Goal: Task Accomplishment & Management: Complete application form

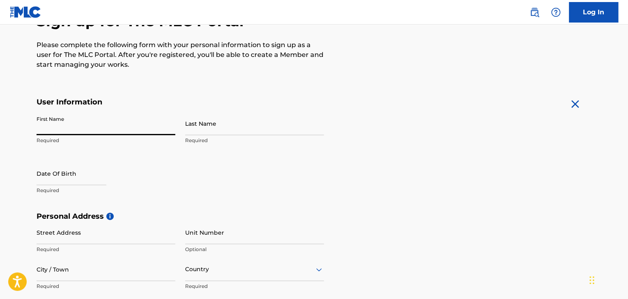
click at [48, 126] on input "First Name" at bounding box center [106, 123] width 139 height 23
type input "Lucien"
type input "Dalisme"
select select "8"
select select "2025"
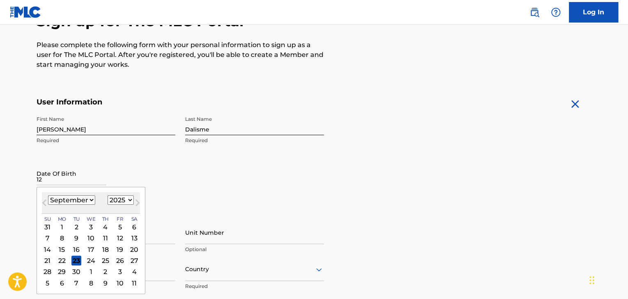
type input "1"
type input "12"
click at [85, 200] on select "January February March April May June July August September October November De…" at bounding box center [71, 200] width 47 height 9
select select "11"
click at [48, 196] on select "January February March April May June July August September October November De…" at bounding box center [71, 200] width 47 height 9
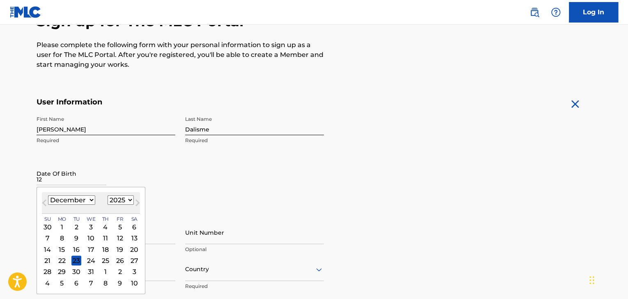
click at [116, 204] on select "1899 1900 1901 1902 1903 1904 1905 1906 1907 1908 1909 1910 1911 1912 1913 1914…" at bounding box center [120, 200] width 26 height 9
select select "1989"
click at [107, 196] on select "1899 1900 1901 1902 1903 1904 1905 1906 1907 1908 1909 1910 1911 1912 1913 1914…" at bounding box center [120, 200] width 26 height 9
click at [106, 164] on input "12" at bounding box center [72, 173] width 70 height 23
click at [107, 258] on div "21" at bounding box center [106, 261] width 10 height 10
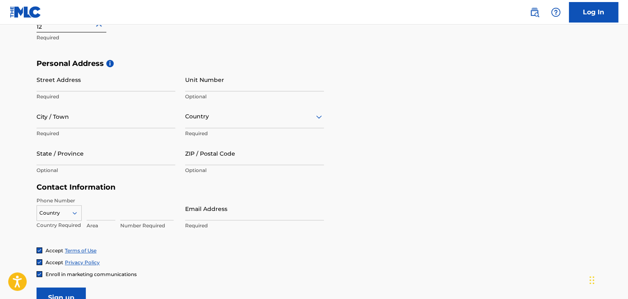
scroll to position [159, 0]
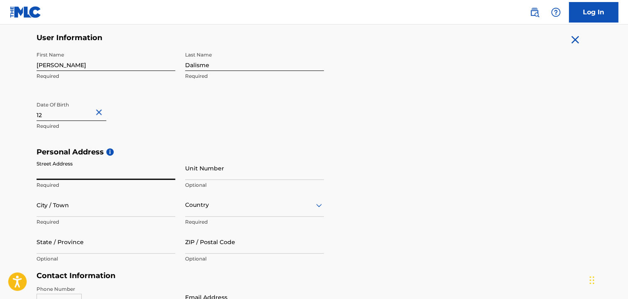
drag, startPoint x: 80, startPoint y: 171, endPoint x: 49, endPoint y: 168, distance: 30.9
click at [49, 168] on input "Street Address" at bounding box center [106, 168] width 139 height 23
type input "5698 Daphne Drive"
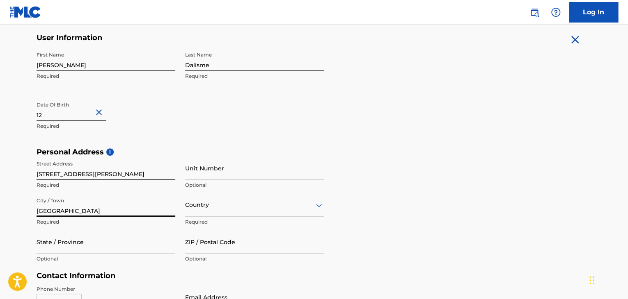
type input "West Palm Beach"
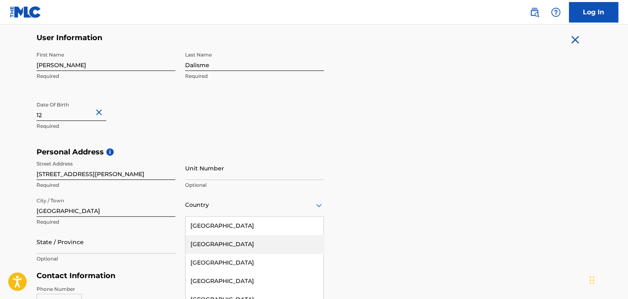
scroll to position [200, 0]
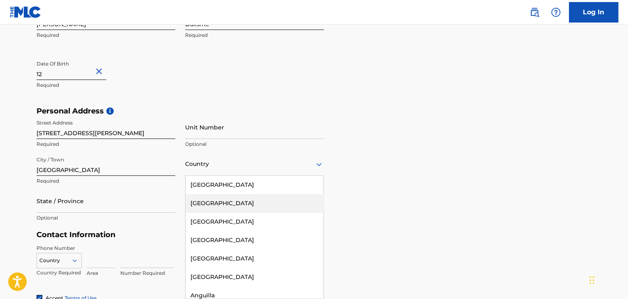
click at [207, 176] on div "223 results available. Use Up and Down to choose options, press Enter to select…" at bounding box center [254, 164] width 139 height 23
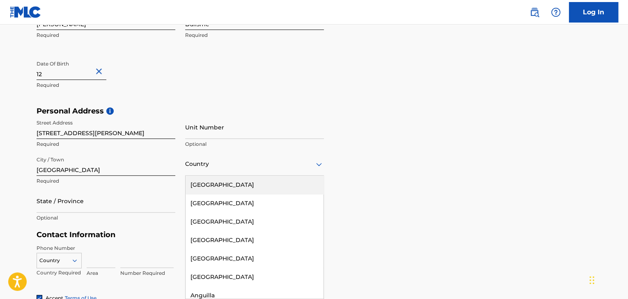
click at [201, 193] on div "United States" at bounding box center [254, 185] width 138 height 18
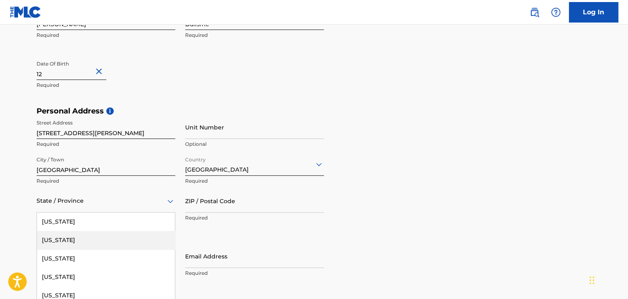
scroll to position [237, 0]
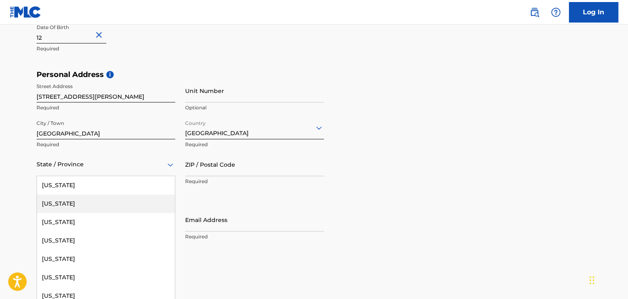
click at [94, 176] on div "57 results available. Use Up and Down to choose options, press Enter to select …" at bounding box center [106, 164] width 139 height 23
type input "f"
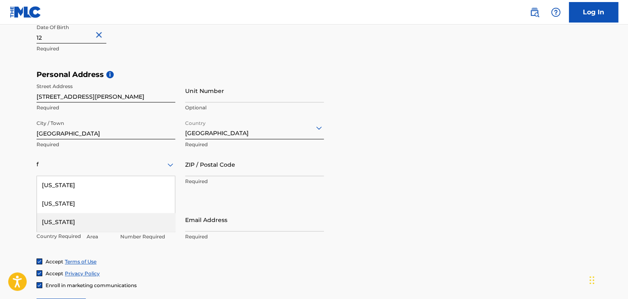
click at [69, 219] on div "Florida" at bounding box center [106, 222] width 138 height 18
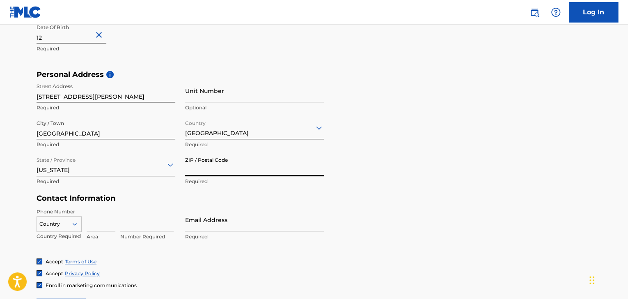
click at [191, 172] on input "ZIP / Postal Code" at bounding box center [254, 164] width 139 height 23
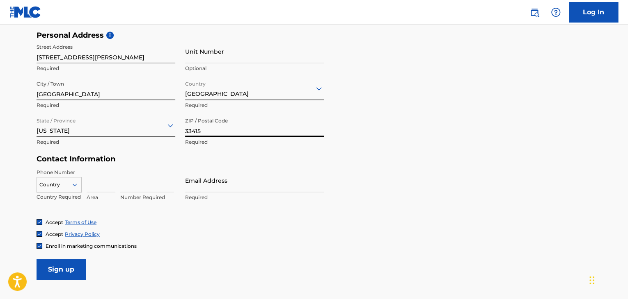
scroll to position [278, 0]
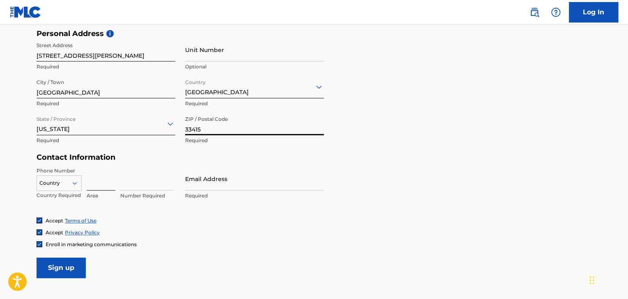
type input "33415"
click at [107, 183] on input at bounding box center [101, 178] width 29 height 23
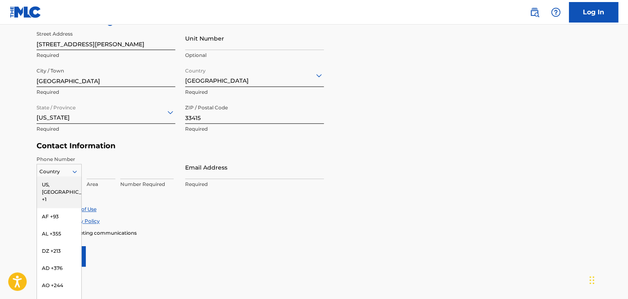
click at [54, 176] on div "216 results available. Use Up and Down to choose options, press Enter to select…" at bounding box center [59, 170] width 45 height 12
click at [54, 188] on div "US, CA +1" at bounding box center [59, 192] width 44 height 32
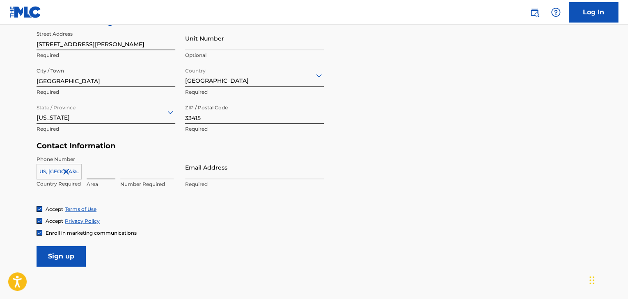
click at [87, 173] on input at bounding box center [101, 167] width 29 height 23
type input "561"
click at [135, 171] on input at bounding box center [146, 167] width 53 height 23
click at [179, 238] on form "User Information First Name Lucien Required Last Name Dalisme Required Date Of …" at bounding box center [314, 85] width 555 height 364
click at [152, 174] on input "2552974" at bounding box center [146, 167] width 53 height 23
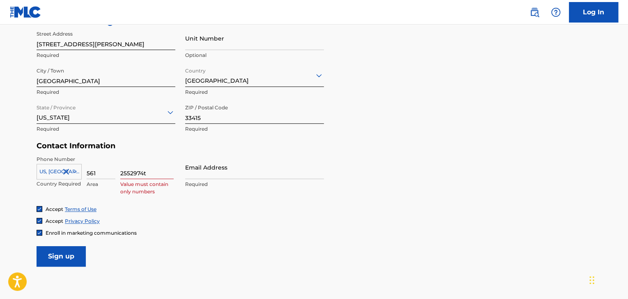
type input "2552974"
click at [204, 170] on input "Email Address" at bounding box center [254, 167] width 139 height 23
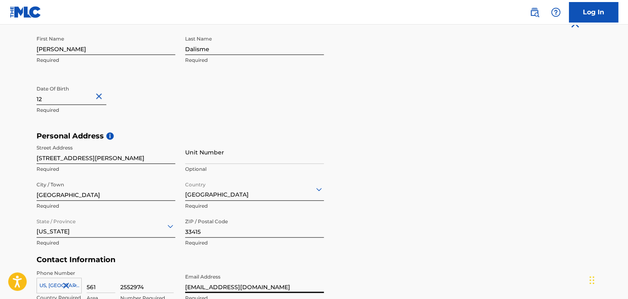
scroll to position [342, 0]
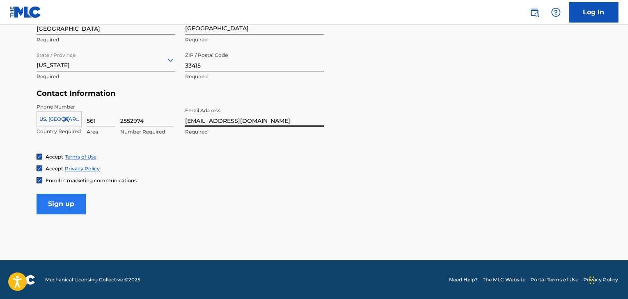
type input "[EMAIL_ADDRESS][DOMAIN_NAME]"
click at [56, 212] on input "Sign up" at bounding box center [61, 204] width 49 height 21
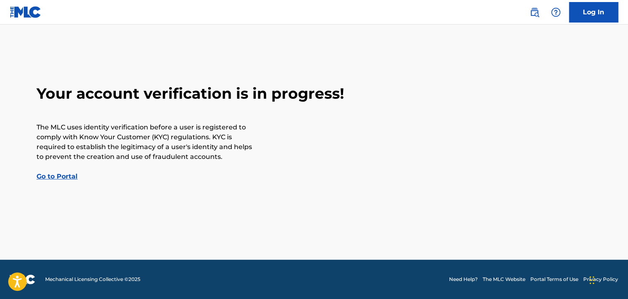
click at [46, 178] on link "Go to Portal" at bounding box center [57, 177] width 41 height 8
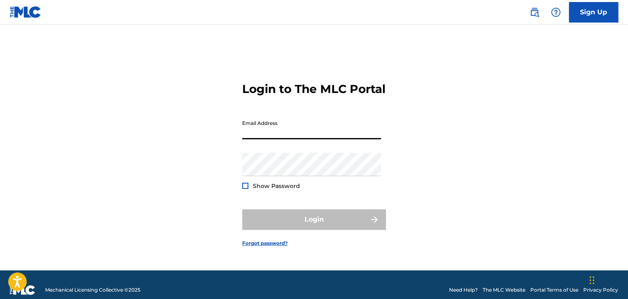
click at [264, 139] on input "Email Address" at bounding box center [311, 127] width 139 height 23
type input "[EMAIL_ADDRESS][DOMAIN_NAME]"
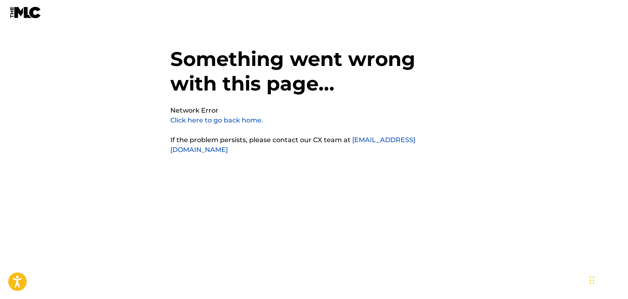
click at [203, 122] on link "Click here to go back home." at bounding box center [216, 121] width 93 height 8
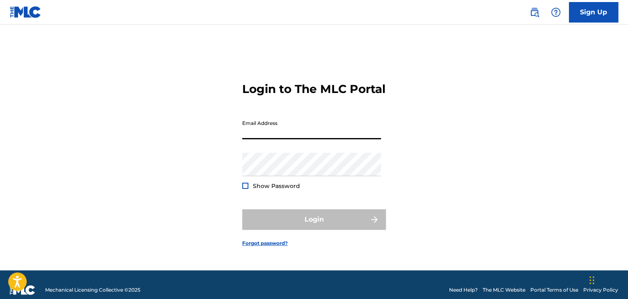
click at [253, 139] on input "Email Address" at bounding box center [311, 127] width 139 height 23
type input "beattrapperllc@gmail.com"
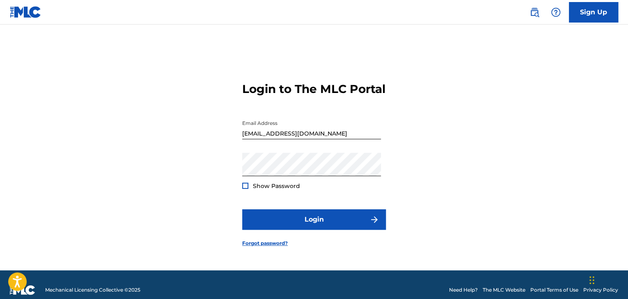
click at [242, 189] on div at bounding box center [245, 186] width 6 height 6
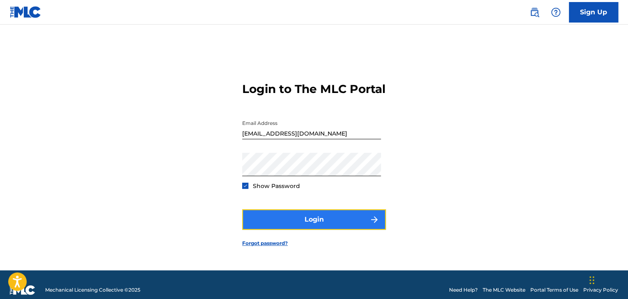
click at [303, 225] on button "Login" at bounding box center [314, 220] width 144 height 21
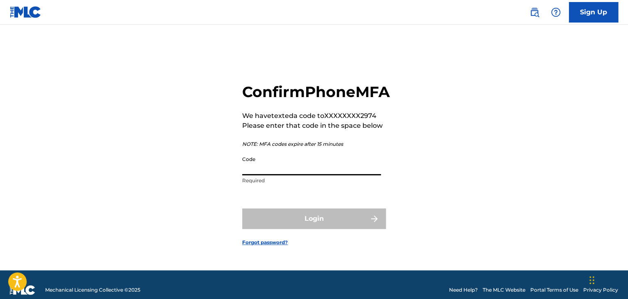
click at [279, 176] on input "Code" at bounding box center [311, 163] width 139 height 23
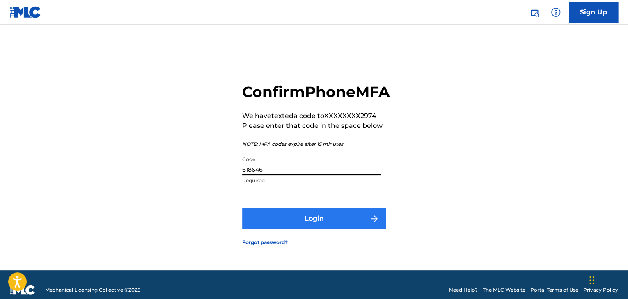
type input "618646"
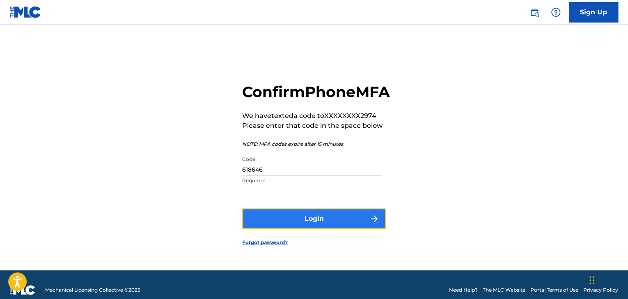
click at [297, 223] on button "Login" at bounding box center [314, 219] width 144 height 21
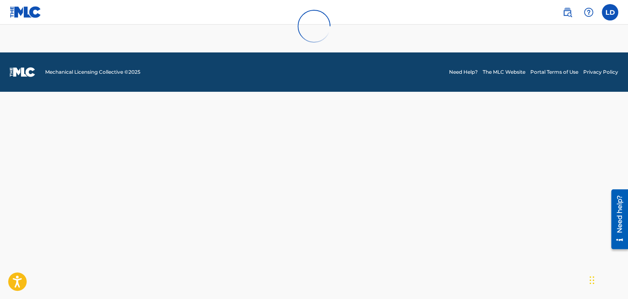
scroll to position [37, 0]
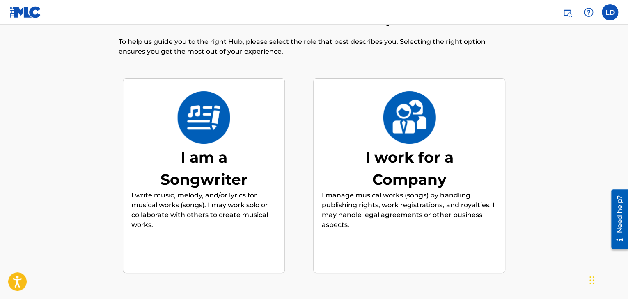
click at [248, 67] on div "Welcome! Let’s Customize Your Experience To help us guide you to the right Hub,…" at bounding box center [314, 167] width 555 height 319
click at [210, 148] on div "I am a Songwriter" at bounding box center [203, 168] width 123 height 44
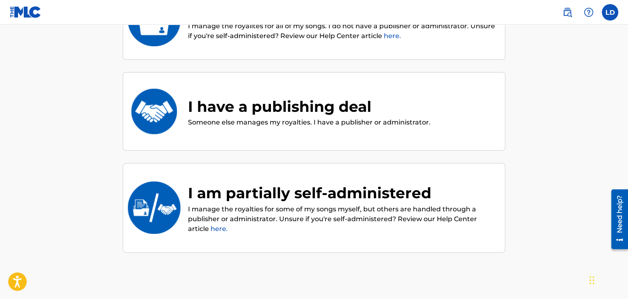
scroll to position [135, 0]
click at [221, 116] on div "I have a publishing deal" at bounding box center [309, 107] width 242 height 22
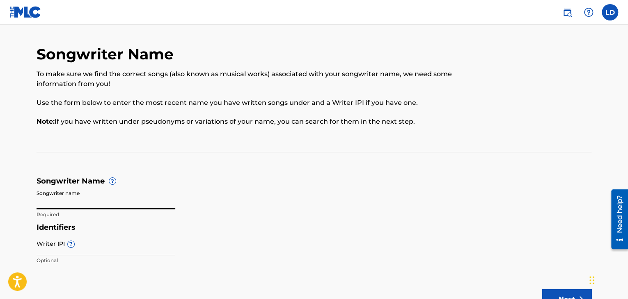
click at [85, 199] on input "Songwriter name" at bounding box center [106, 197] width 139 height 23
click at [80, 199] on input "Lucien" at bounding box center [106, 197] width 139 height 23
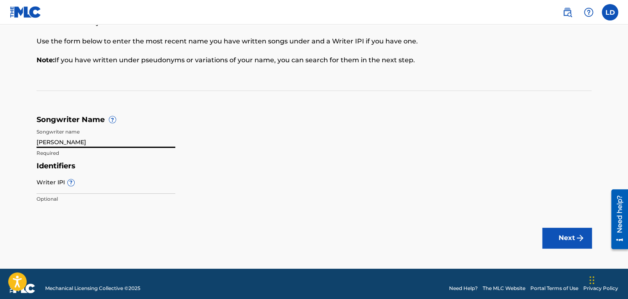
scroll to position [71, 0]
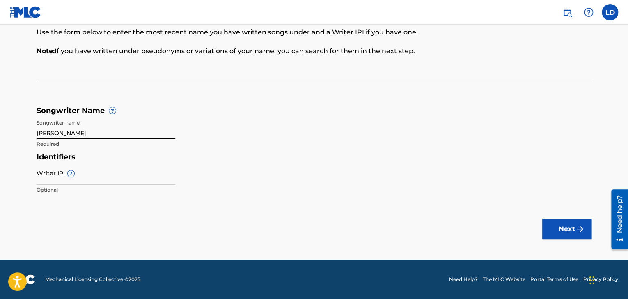
type input "Lucien Dalisme"
click at [98, 178] on input "Writer IPI ?" at bounding box center [106, 173] width 139 height 23
paste input "00825669700"
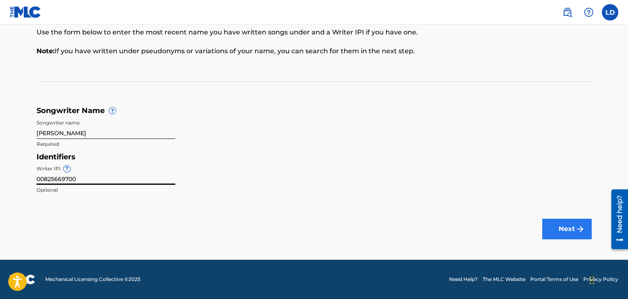
type input "00825669700"
click at [575, 233] on img "submit" at bounding box center [580, 229] width 10 height 10
click at [554, 222] on button "Next" at bounding box center [566, 229] width 49 height 21
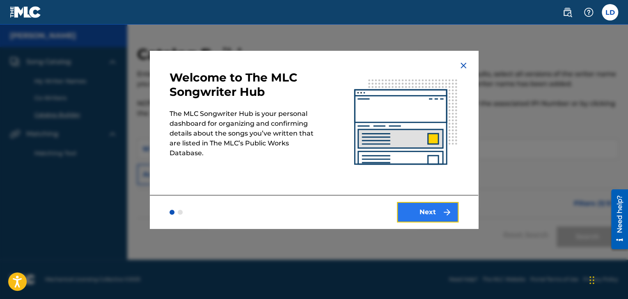
click at [427, 202] on button "Next" at bounding box center [428, 212] width 62 height 21
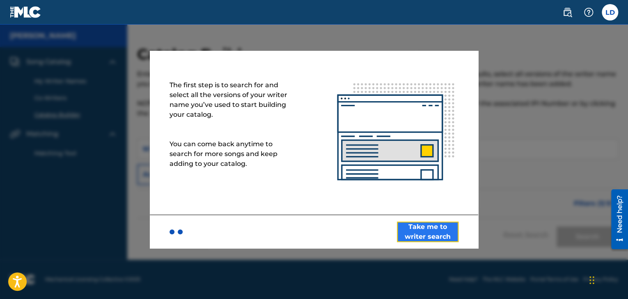
click at [432, 233] on button "Take me to writer search" at bounding box center [428, 232] width 62 height 21
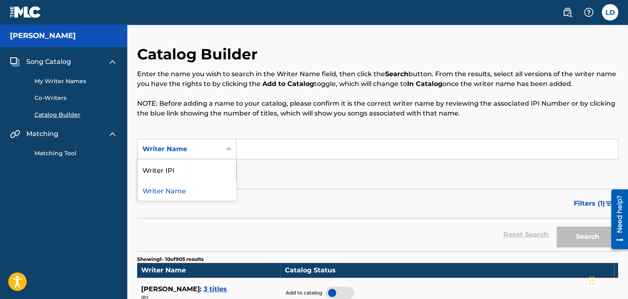
click at [196, 148] on div "Writer Name" at bounding box center [179, 149] width 74 height 10
click at [182, 191] on div "Writer Name" at bounding box center [186, 190] width 98 height 21
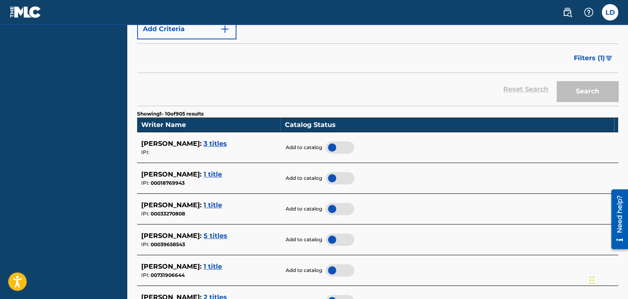
scroll to position [164, 0]
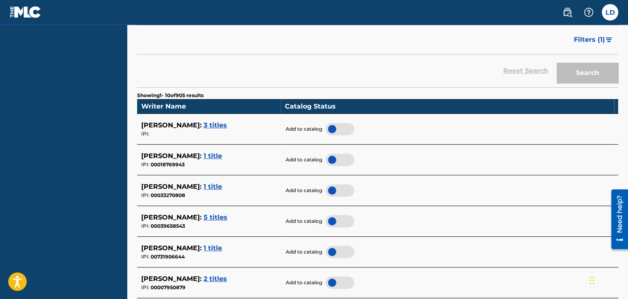
click at [203, 249] on span "1 title" at bounding box center [212, 248] width 18 height 8
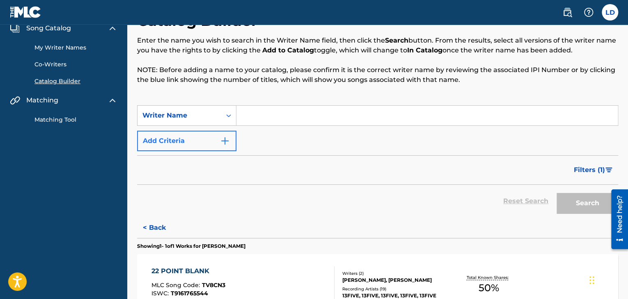
scroll to position [0, 0]
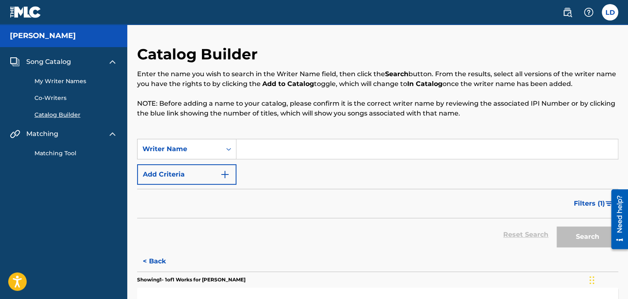
click at [246, 145] on input "Search Form" at bounding box center [426, 149] width 381 height 20
click at [228, 151] on icon "Search Form" at bounding box center [228, 149] width 8 height 8
click at [209, 163] on div "Writer IPI" at bounding box center [186, 170] width 98 height 21
click at [252, 151] on input "Search Form" at bounding box center [426, 149] width 381 height 20
paste input "00825669700"
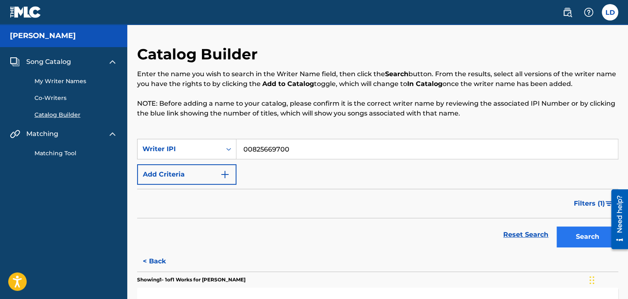
type input "00825669700"
click at [573, 238] on button "Search" at bounding box center [587, 237] width 62 height 21
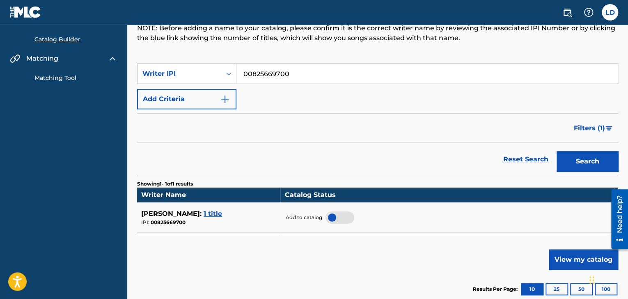
scroll to position [82, 0]
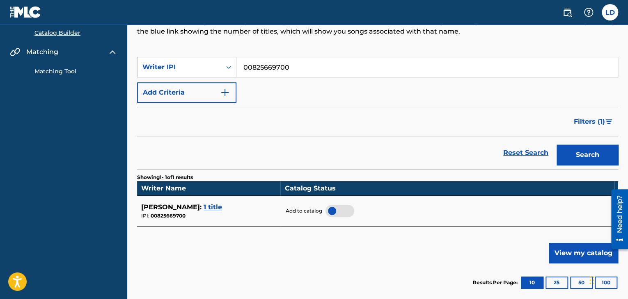
click at [212, 207] on span "1 title" at bounding box center [212, 207] width 18 height 8
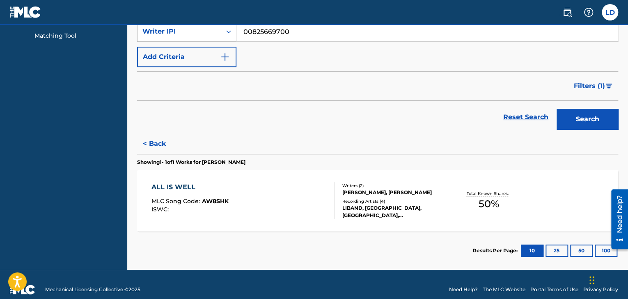
scroll to position [128, 0]
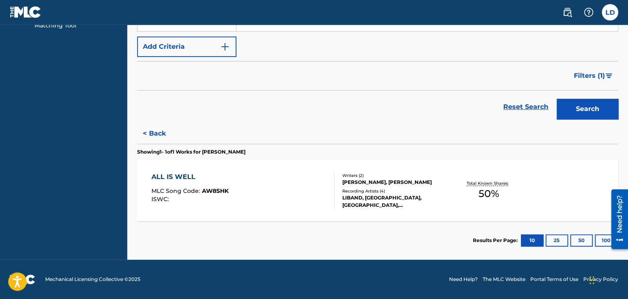
click at [214, 200] on div "ISWC :" at bounding box center [189, 199] width 77 height 6
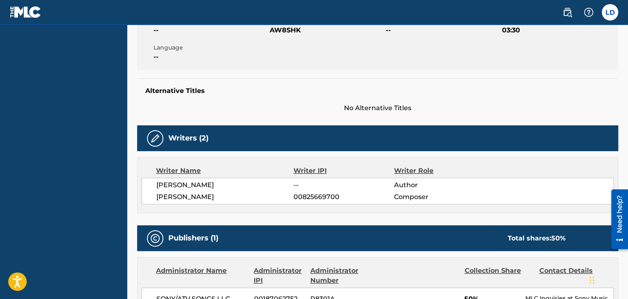
scroll to position [164, 0]
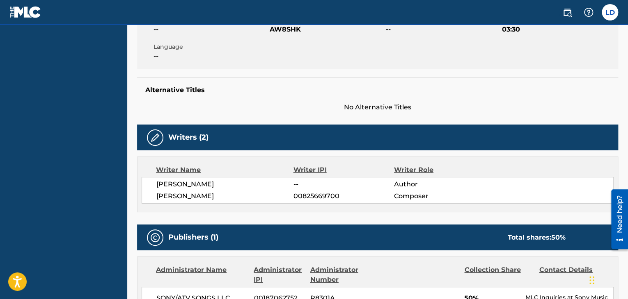
click at [180, 189] on div "MALACHI TAYLOR -- Author LUCIEN DALISME 00825669700 Composer" at bounding box center [378, 190] width 472 height 27
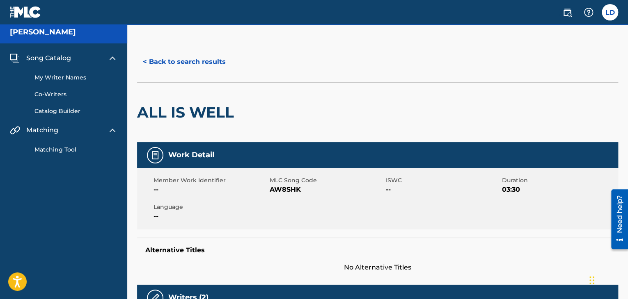
scroll to position [0, 0]
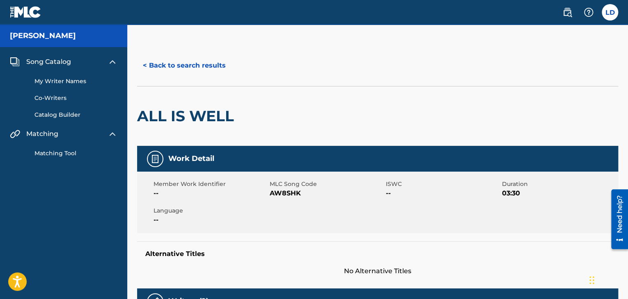
click at [46, 62] on span "Song Catalog" at bounding box center [48, 62] width 45 height 10
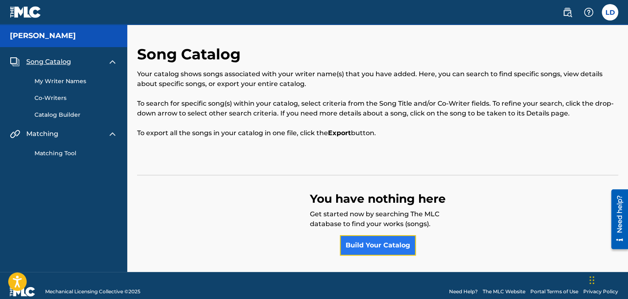
click at [376, 244] on link "Build Your Catalog" at bounding box center [378, 245] width 76 height 21
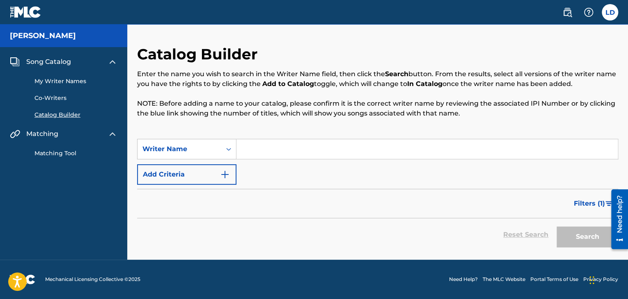
click at [266, 145] on input "Search Form" at bounding box center [426, 149] width 381 height 20
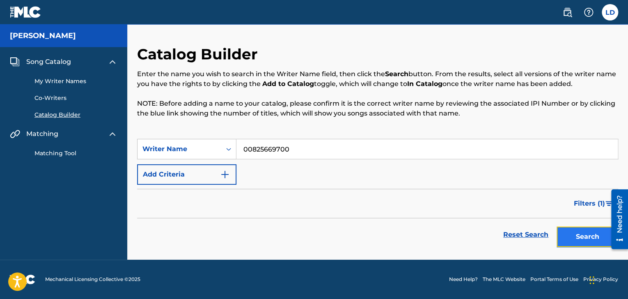
click at [568, 240] on button "Search" at bounding box center [587, 237] width 62 height 21
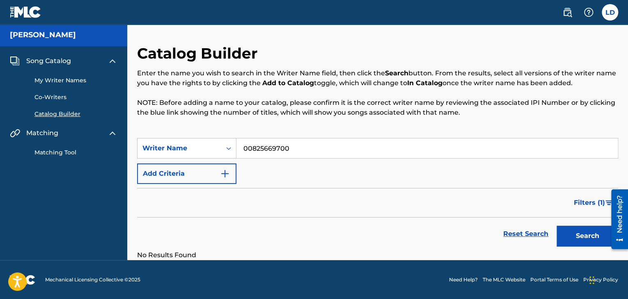
scroll to position [1, 0]
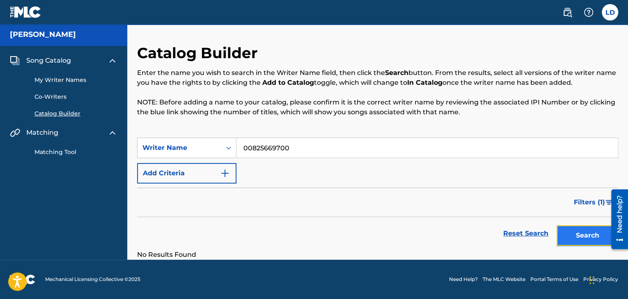
click at [583, 234] on button "Search" at bounding box center [587, 236] width 62 height 21
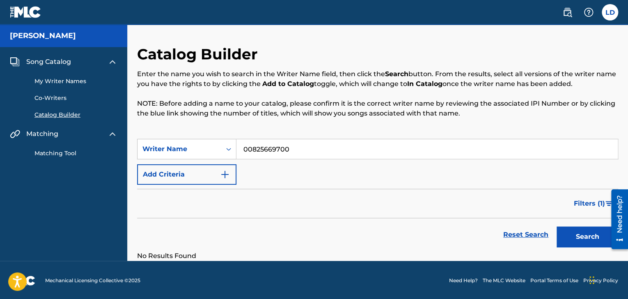
scroll to position [0, 0]
drag, startPoint x: 304, startPoint y: 151, endPoint x: 231, endPoint y: 151, distance: 73.4
click at [231, 151] on div "SearchWithCriteria6d2cadd8-6944-40f7-8860-1c28a4e47abc Writer Name 00825669700" at bounding box center [377, 149] width 481 height 21
type input "lucien dalisme"
click at [556, 227] on button "Search" at bounding box center [587, 237] width 62 height 21
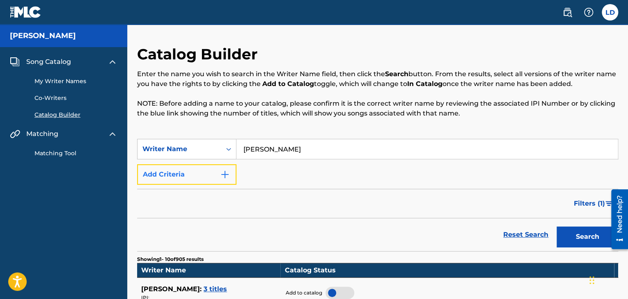
click at [212, 171] on button "Add Criteria" at bounding box center [186, 174] width 99 height 21
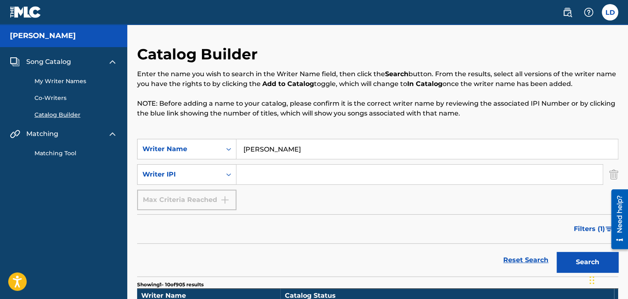
click at [259, 181] on input "Search Form" at bounding box center [419, 175] width 366 height 20
paste input "00825669700"
type input "00825669700"
click at [567, 258] on button "Search" at bounding box center [587, 262] width 62 height 21
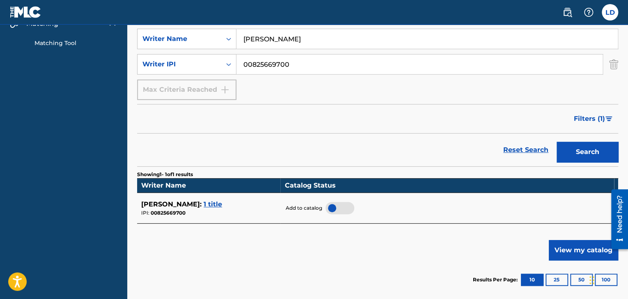
scroll to position [123, 0]
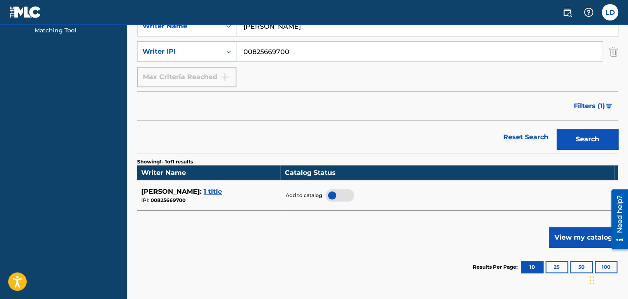
click at [336, 197] on div at bounding box center [339, 196] width 29 height 12
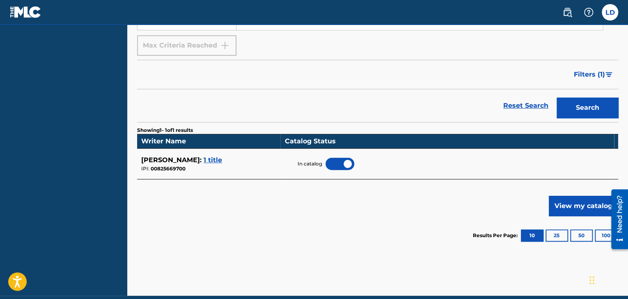
scroll to position [164, 0]
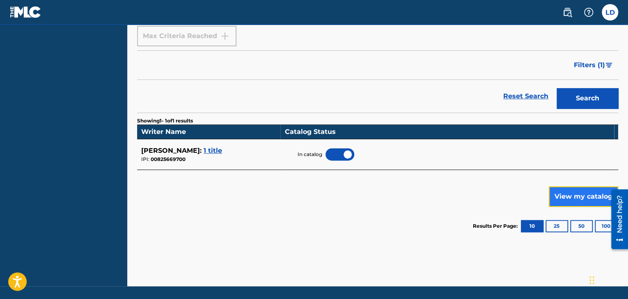
click at [568, 197] on button "View my catalog" at bounding box center [582, 197] width 69 height 21
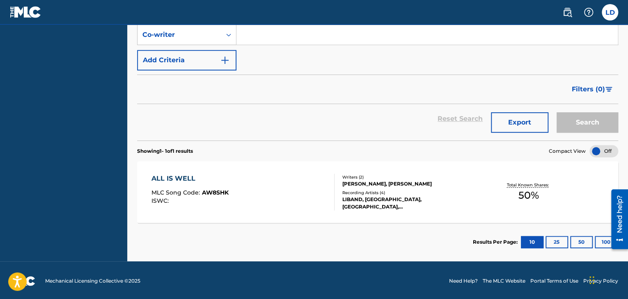
scroll to position [161, 0]
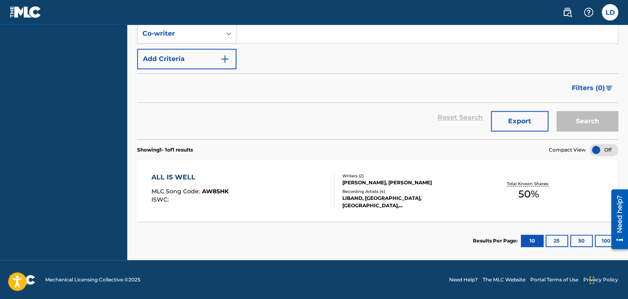
click at [378, 192] on div "Recording Artists ( 4 )" at bounding box center [395, 192] width 106 height 6
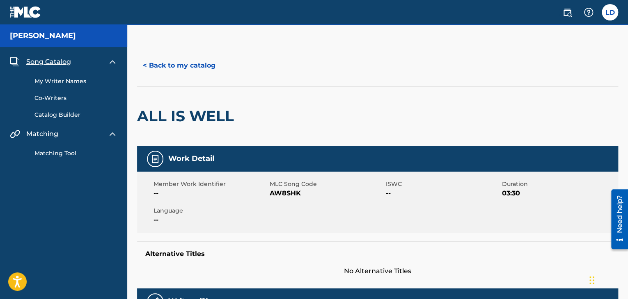
click at [64, 78] on link "My Writer Names" at bounding box center [75, 81] width 83 height 9
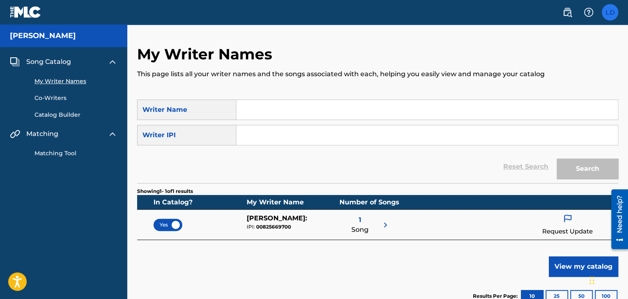
click at [612, 16] on label at bounding box center [609, 12] width 16 height 16
click at [610, 12] on input "LD Lucien Dalisme beattrapperllc@gmail.com Notification Preferences Profile Log…" at bounding box center [610, 12] width 0 height 0
click at [612, 16] on div "LD LD Lucien Dalisme beattrapperllc@gmail.com Notification Preferences Profile …" at bounding box center [609, 12] width 16 height 16
click at [612, 16] on label at bounding box center [609, 12] width 16 height 16
click at [610, 12] on input "LD Lucien Dalisme beattrapperllc@gmail.com Notification Preferences Profile Log…" at bounding box center [610, 12] width 0 height 0
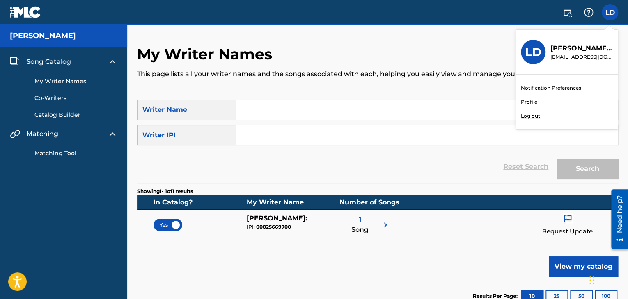
click at [612, 16] on div "LD LD Lucien Dalisme beattrapperllc@gmail.com Notification Preferences Profile …" at bounding box center [609, 12] width 16 height 16
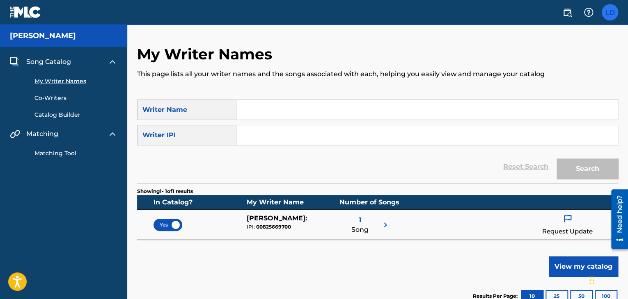
click at [612, 11] on label at bounding box center [609, 12] width 16 height 16
click at [610, 12] on input "LD Lucien Dalisme beattrapperllc@gmail.com Notification Preferences Profile Log…" at bounding box center [610, 12] width 0 height 0
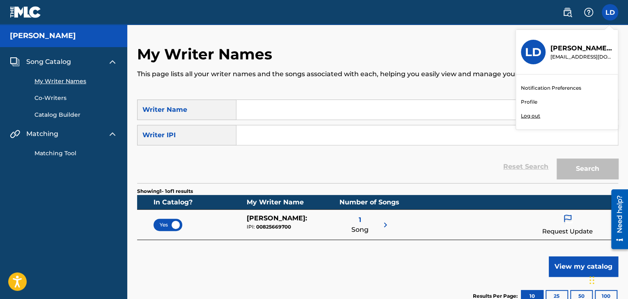
click at [561, 54] on p "[EMAIL_ADDRESS][DOMAIN_NAME]" at bounding box center [581, 56] width 62 height 7
click at [610, 12] on input "LD Lucien Dalisme beattrapperllc@gmail.com Notification Preferences Profile Log…" at bounding box center [610, 12] width 0 height 0
click at [561, 48] on p "Lucien Dalisme" at bounding box center [581, 48] width 62 height 10
click at [610, 12] on input "LD Lucien Dalisme beattrapperllc@gmail.com Notification Preferences Profile Log…" at bounding box center [610, 12] width 0 height 0
click at [522, 48] on div "LD" at bounding box center [533, 52] width 25 height 25
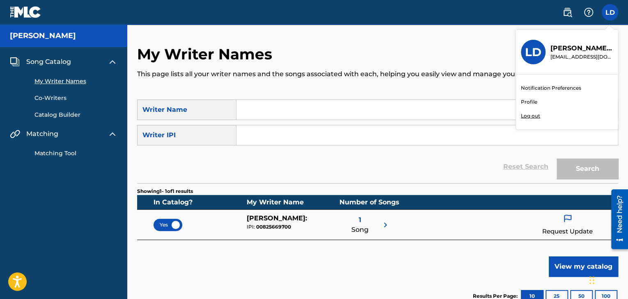
click at [610, 12] on input "LD Lucien Dalisme beattrapperllc@gmail.com Notification Preferences Profile Log…" at bounding box center [610, 12] width 0 height 0
click at [525, 48] on h3 "LD" at bounding box center [533, 52] width 16 height 14
click at [610, 12] on input "LD Lucien Dalisme beattrapperllc@gmail.com Notification Preferences Profile Log…" at bounding box center [610, 12] width 0 height 0
click at [525, 48] on h3 "LD" at bounding box center [533, 52] width 16 height 14
click at [610, 12] on input "LD Lucien Dalisme beattrapperllc@gmail.com Notification Preferences Profile Log…" at bounding box center [610, 12] width 0 height 0
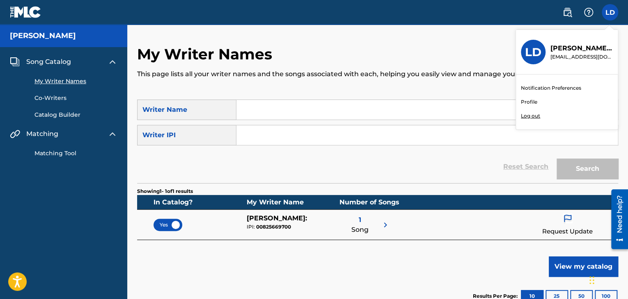
click at [484, 55] on div "My Writer Names This page lists all your writer names and the songs associated …" at bounding box center [377, 72] width 481 height 55
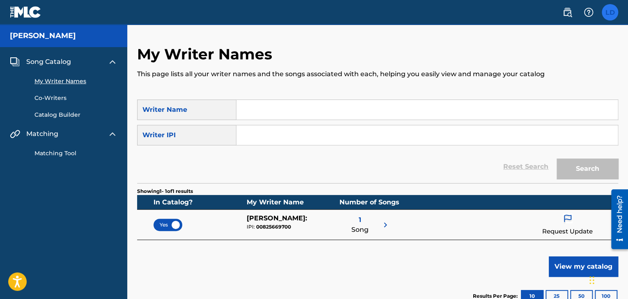
click at [616, 12] on nav "LD LD Lucien Dalisme beattrapperllc@gmail.com Notification Preferences Profile …" at bounding box center [314, 12] width 628 height 25
click at [609, 10] on label at bounding box center [609, 12] width 16 height 16
click at [610, 12] on input "LD Lucien Dalisme beattrapperllc@gmail.com Notification Preferences Profile Log…" at bounding box center [610, 12] width 0 height 0
click at [609, 9] on div "LD LD Lucien Dalisme beattrapperllc@gmail.com Notification Preferences Profile …" at bounding box center [609, 12] width 16 height 16
